Goal: Information Seeking & Learning: Learn about a topic

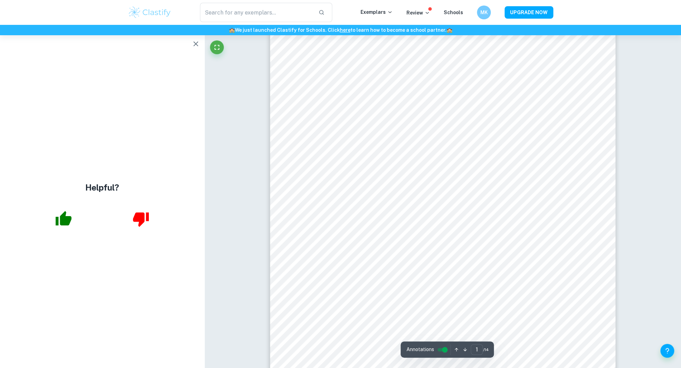
scroll to position [74, 0]
click at [199, 40] on icon "button" at bounding box center [196, 44] width 8 height 8
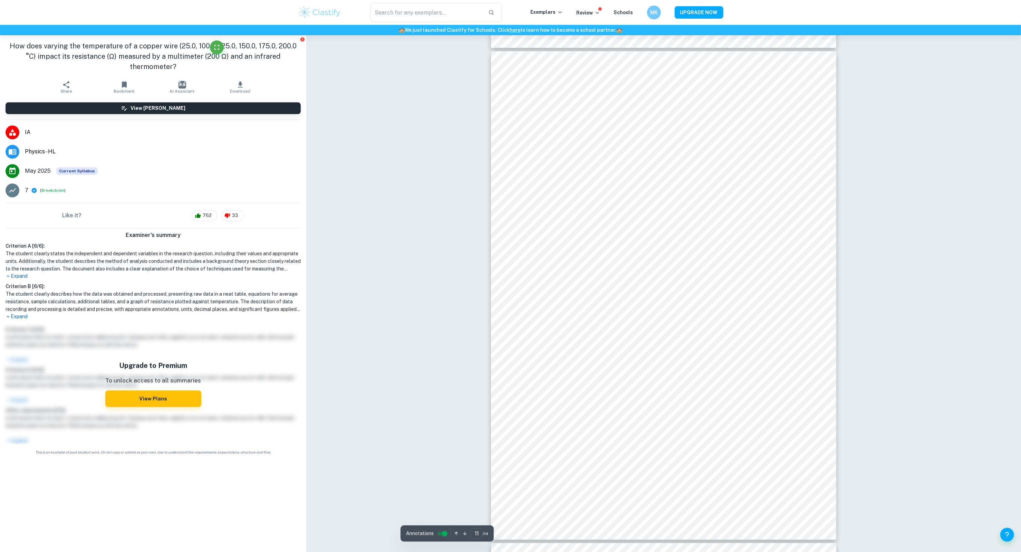
scroll to position [5081, 0]
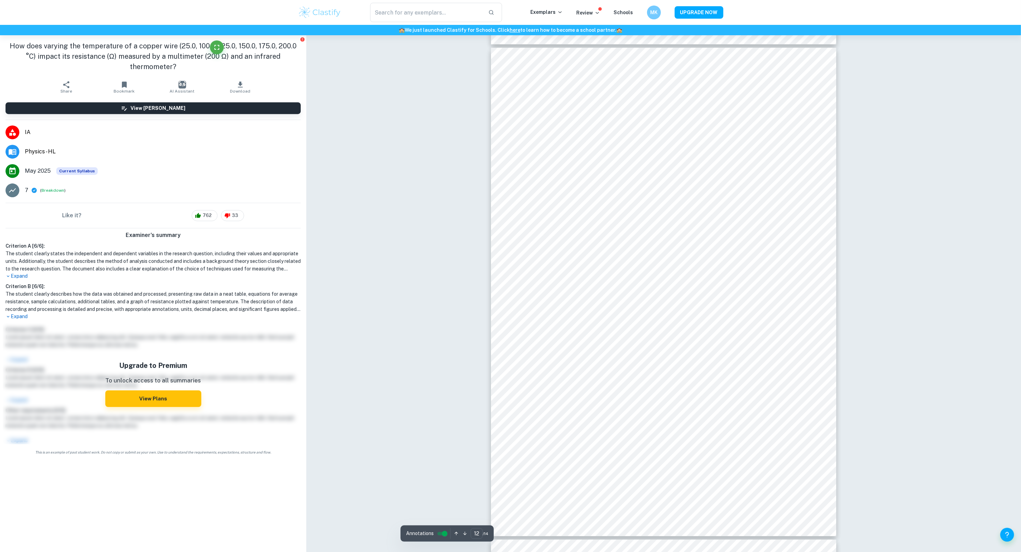
scroll to position [5567, 0]
type input "14"
